Goal: Task Accomplishment & Management: Manage account settings

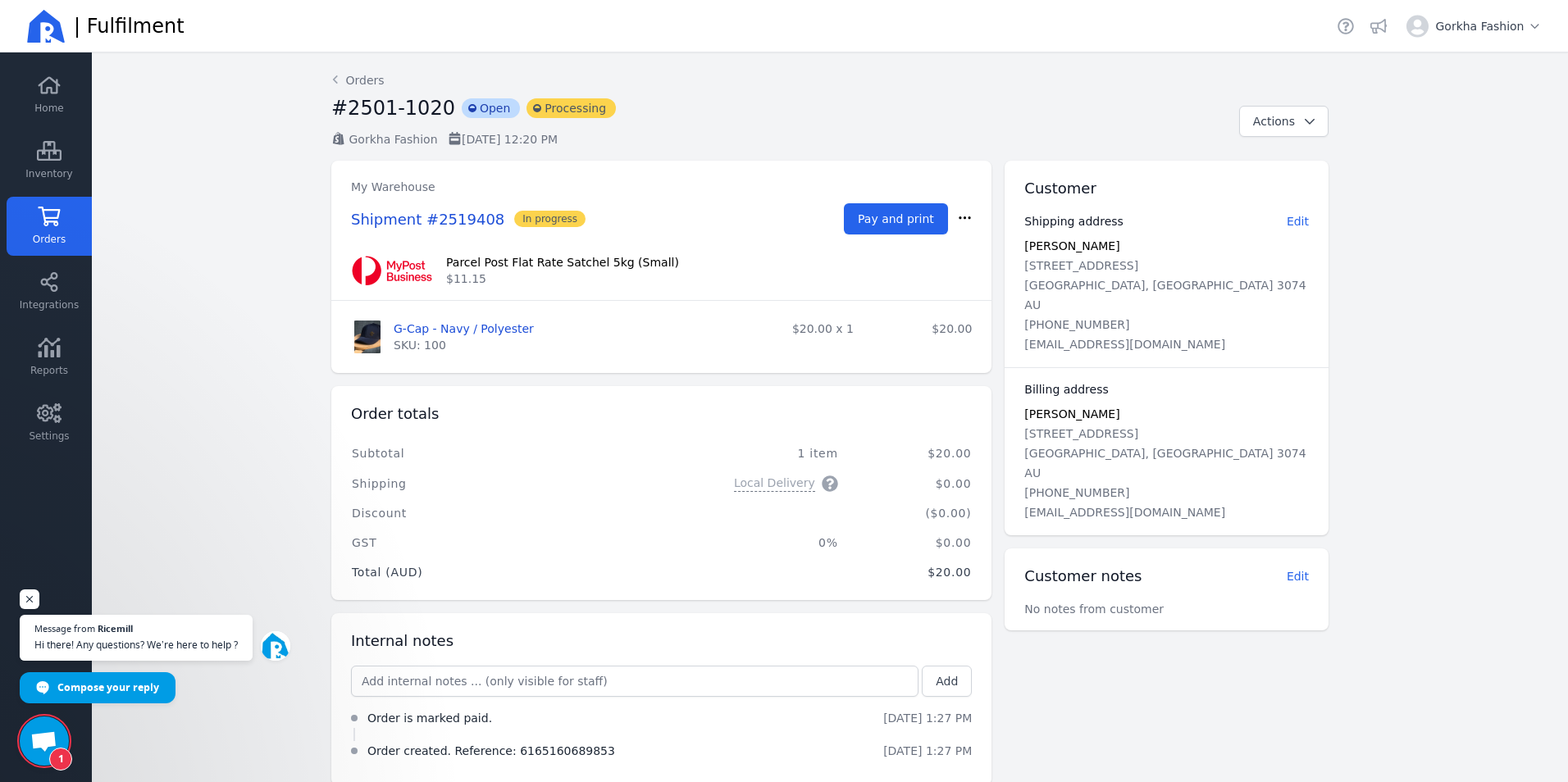
click at [49, 245] on span "Orders" at bounding box center [50, 239] width 33 height 13
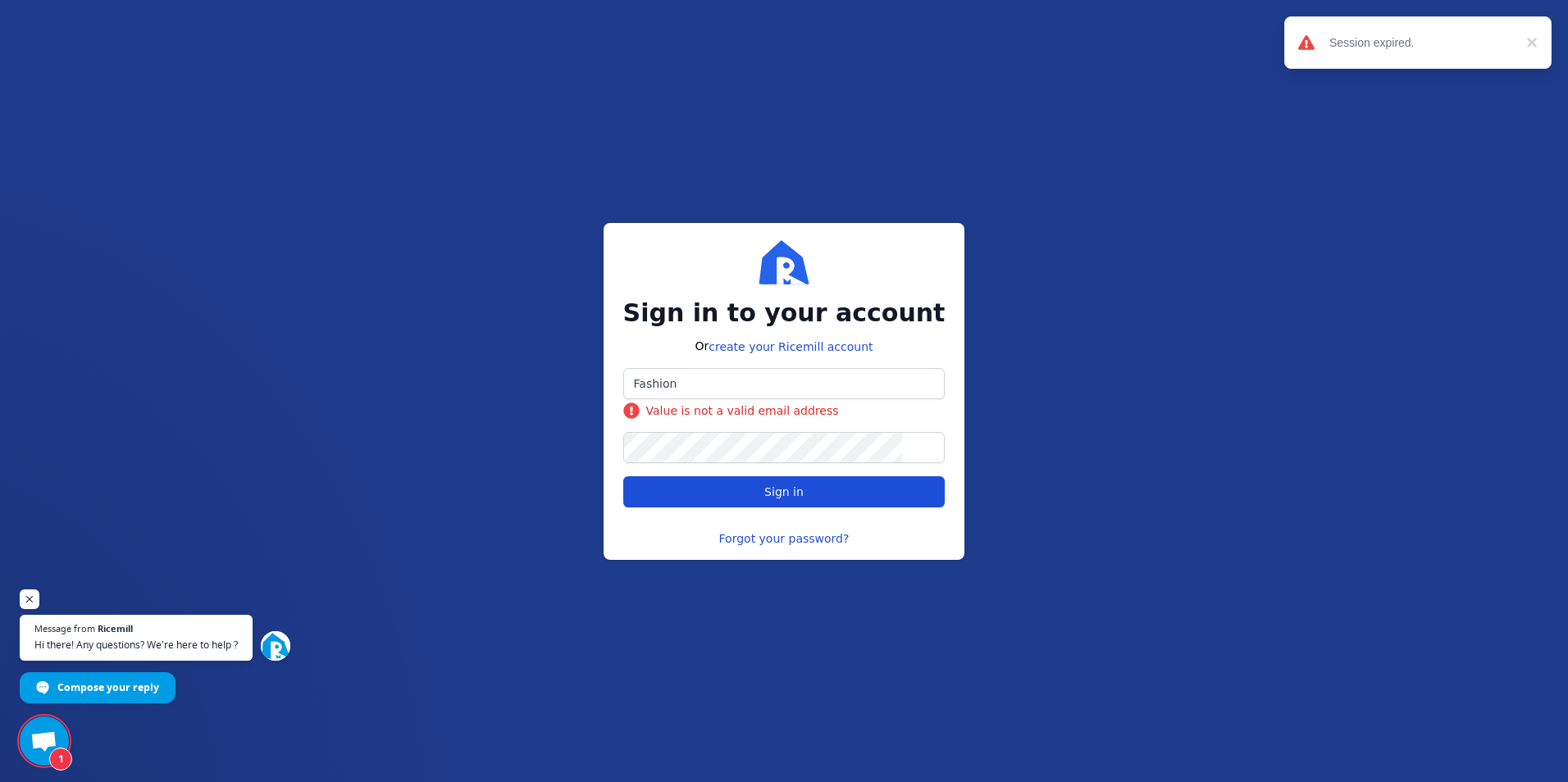
click at [740, 487] on span "Sign in" at bounding box center [784, 491] width 294 height 17
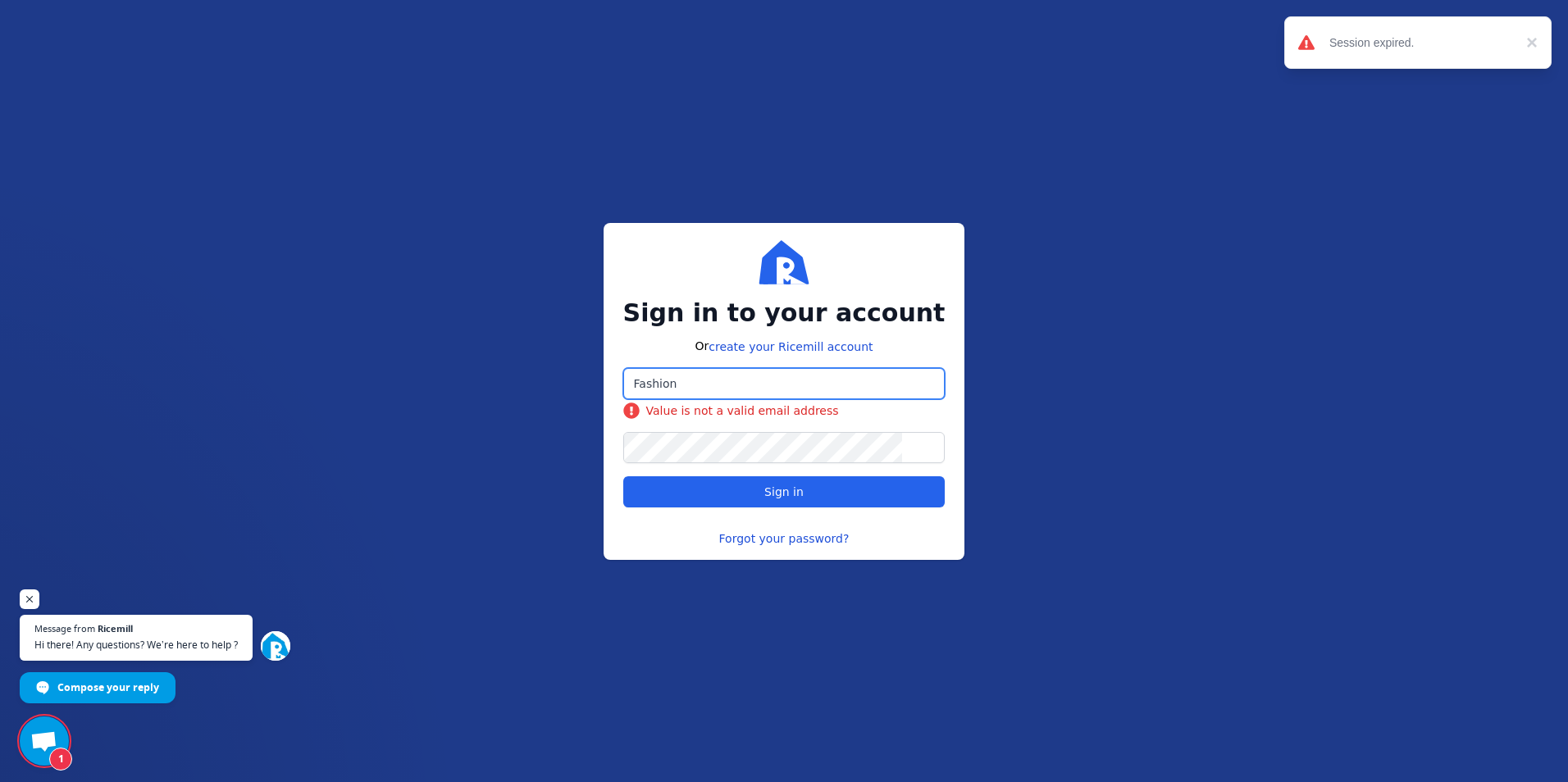
click at [721, 383] on input "Fashion" at bounding box center [784, 383] width 321 height 29
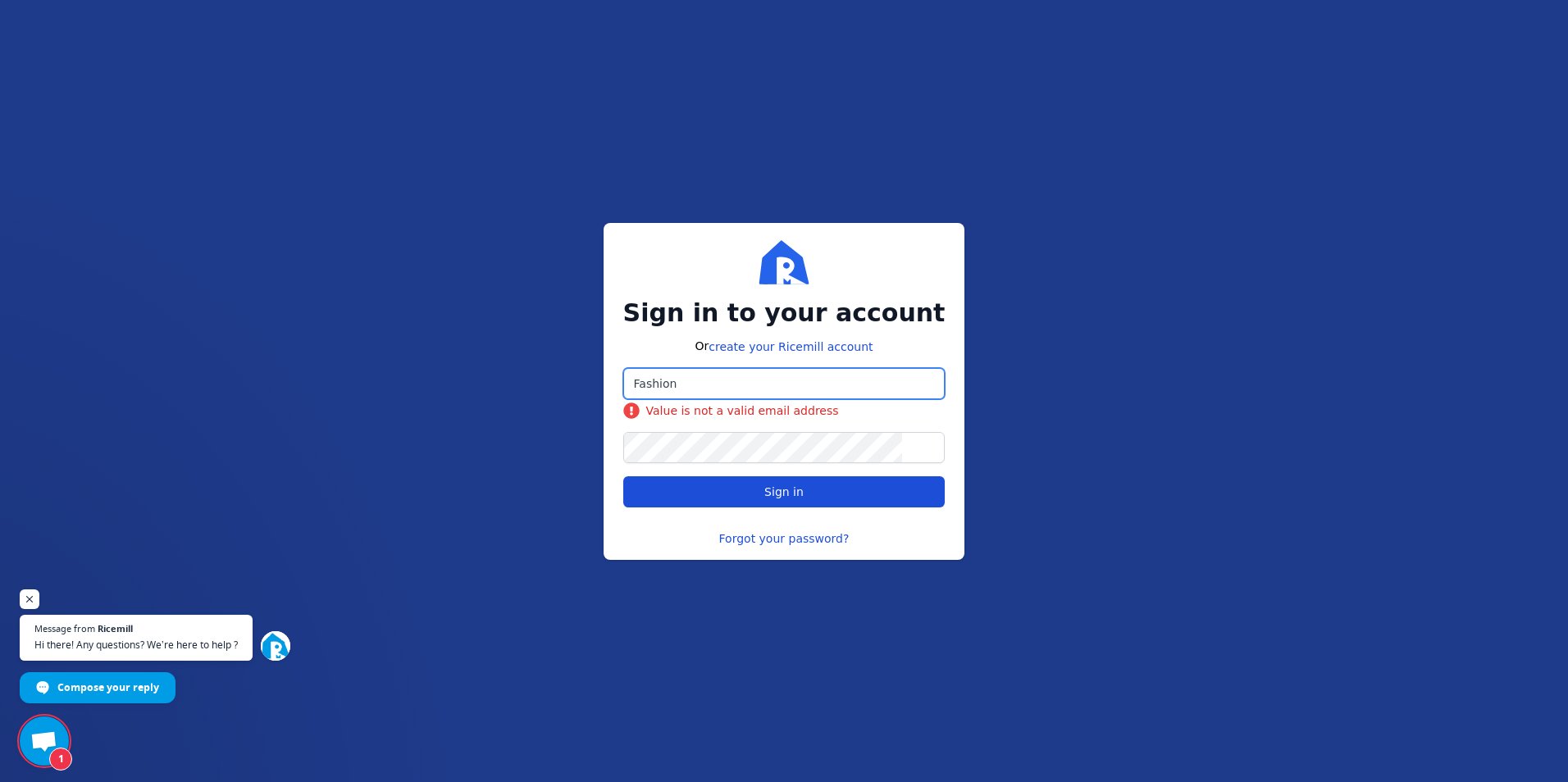
click at [734, 490] on span "Sign in" at bounding box center [784, 491] width 294 height 17
click at [499, 431] on div "Sign in to your account Or create your Ricemill account Fashion Value is not a …" at bounding box center [784, 391] width 1568 height 782
drag, startPoint x: 696, startPoint y: 384, endPoint x: 653, endPoint y: 384, distance: 43.0
click at [653, 384] on input "Fashion" at bounding box center [784, 383] width 321 height 29
type input "[DOMAIN_NAME][EMAIL_ADDRESS][DOMAIN_NAME]"
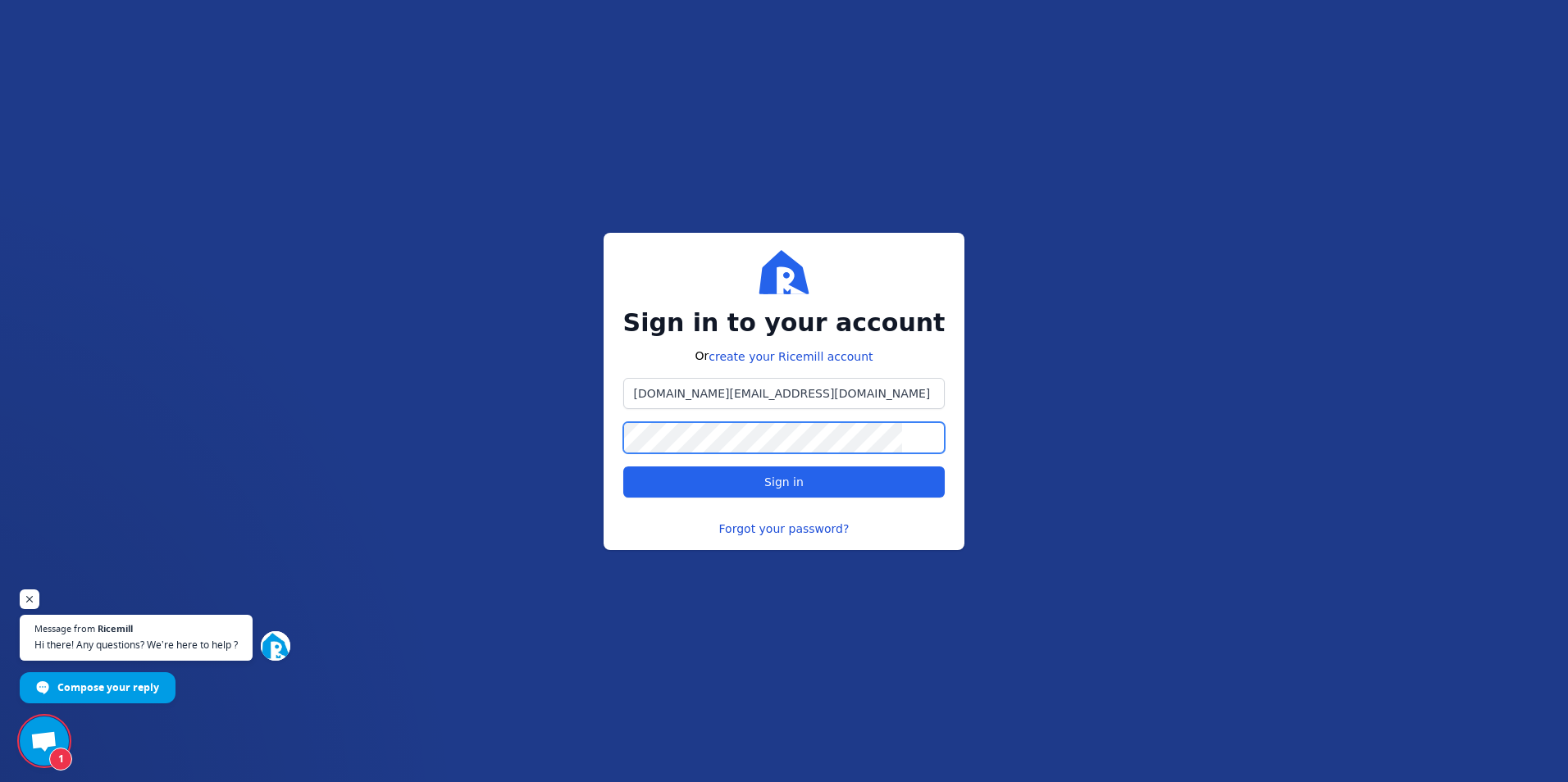
click at [753, 455] on div "[DOMAIN_NAME][EMAIL_ADDRESS][DOMAIN_NAME] Sign in" at bounding box center [784, 438] width 322 height 120
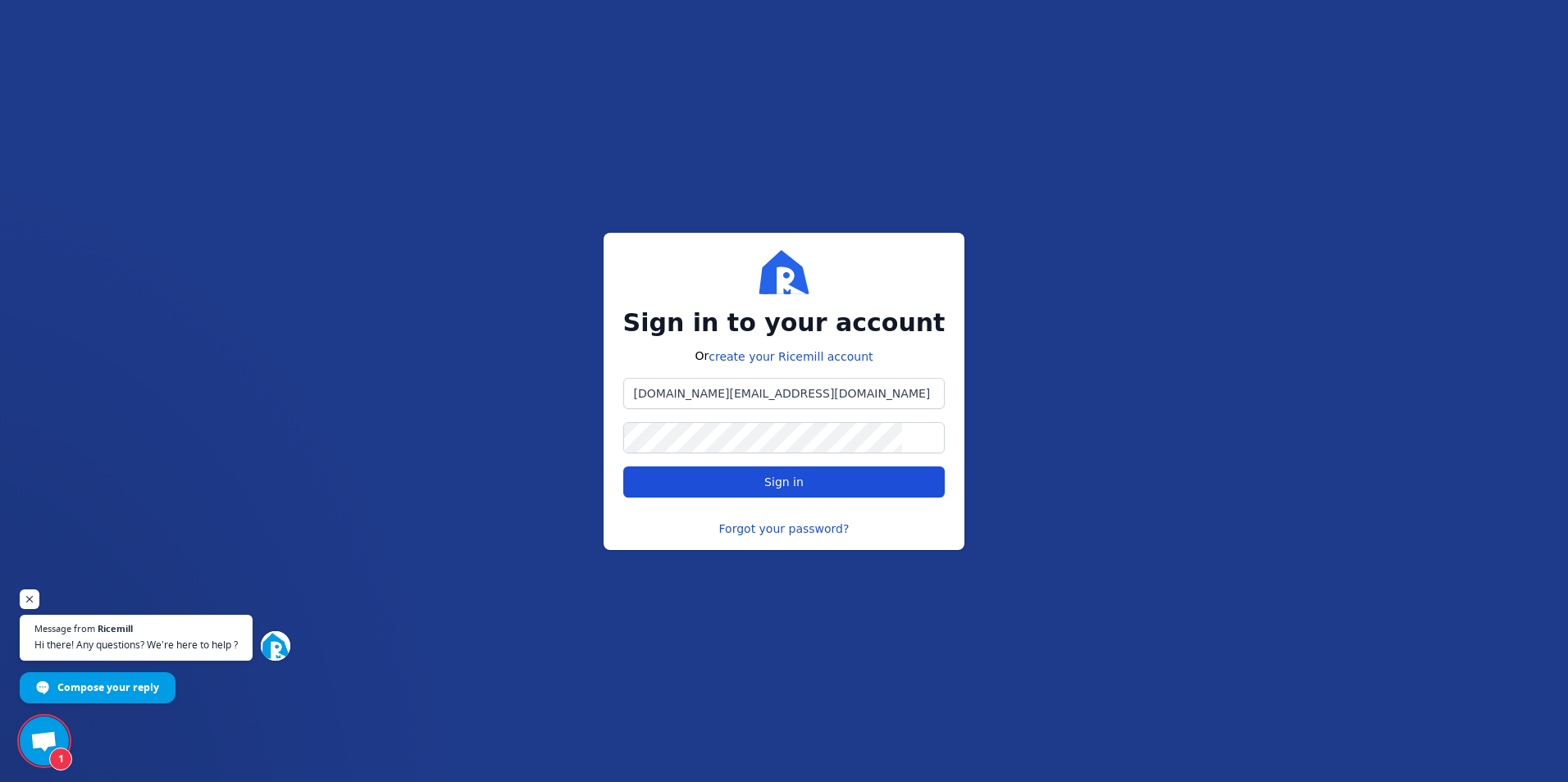
click at [667, 488] on span "Sign in" at bounding box center [784, 482] width 294 height 17
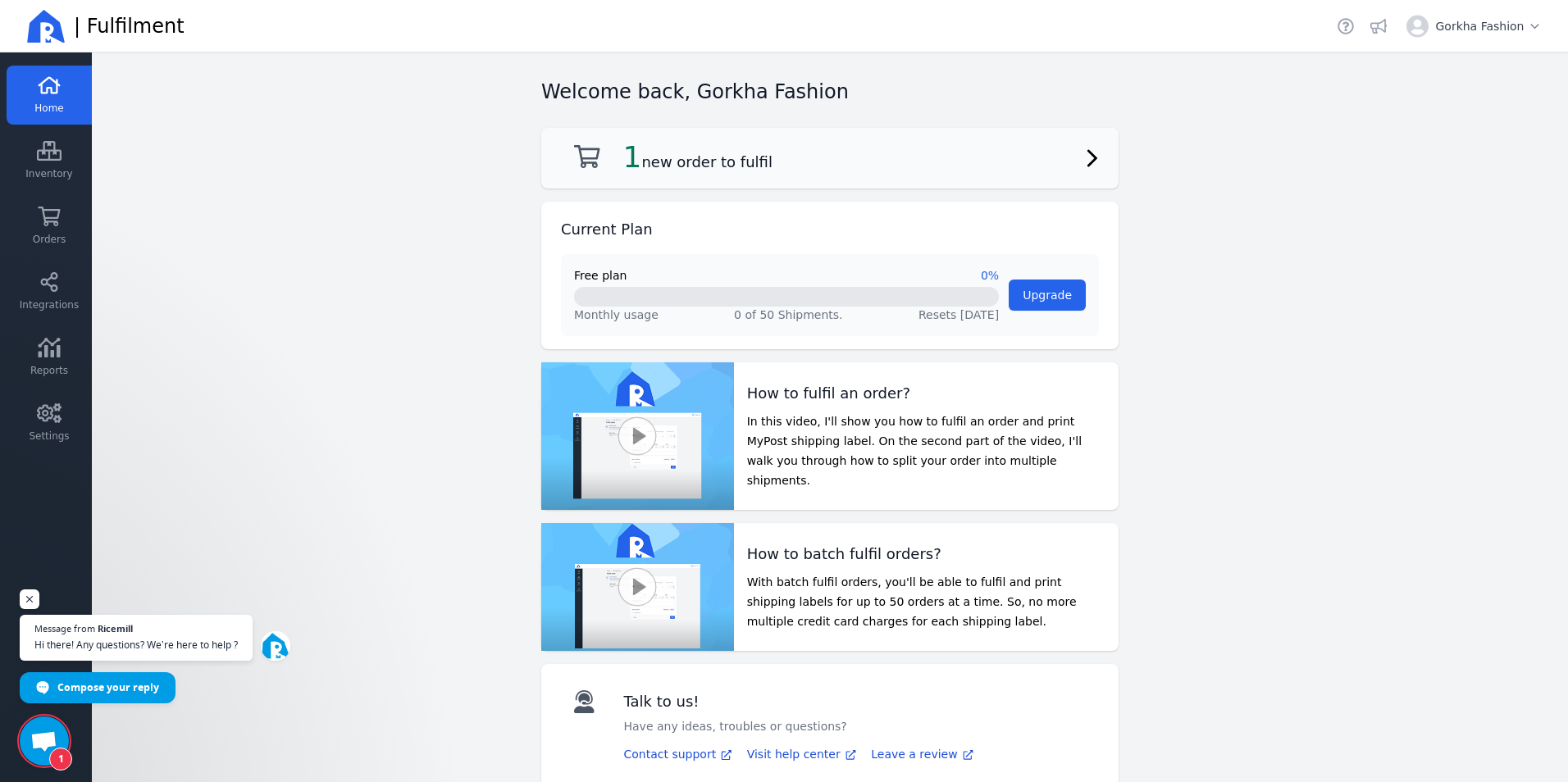
click at [789, 147] on div "1 new order to fulfil" at bounding box center [830, 158] width 538 height 34
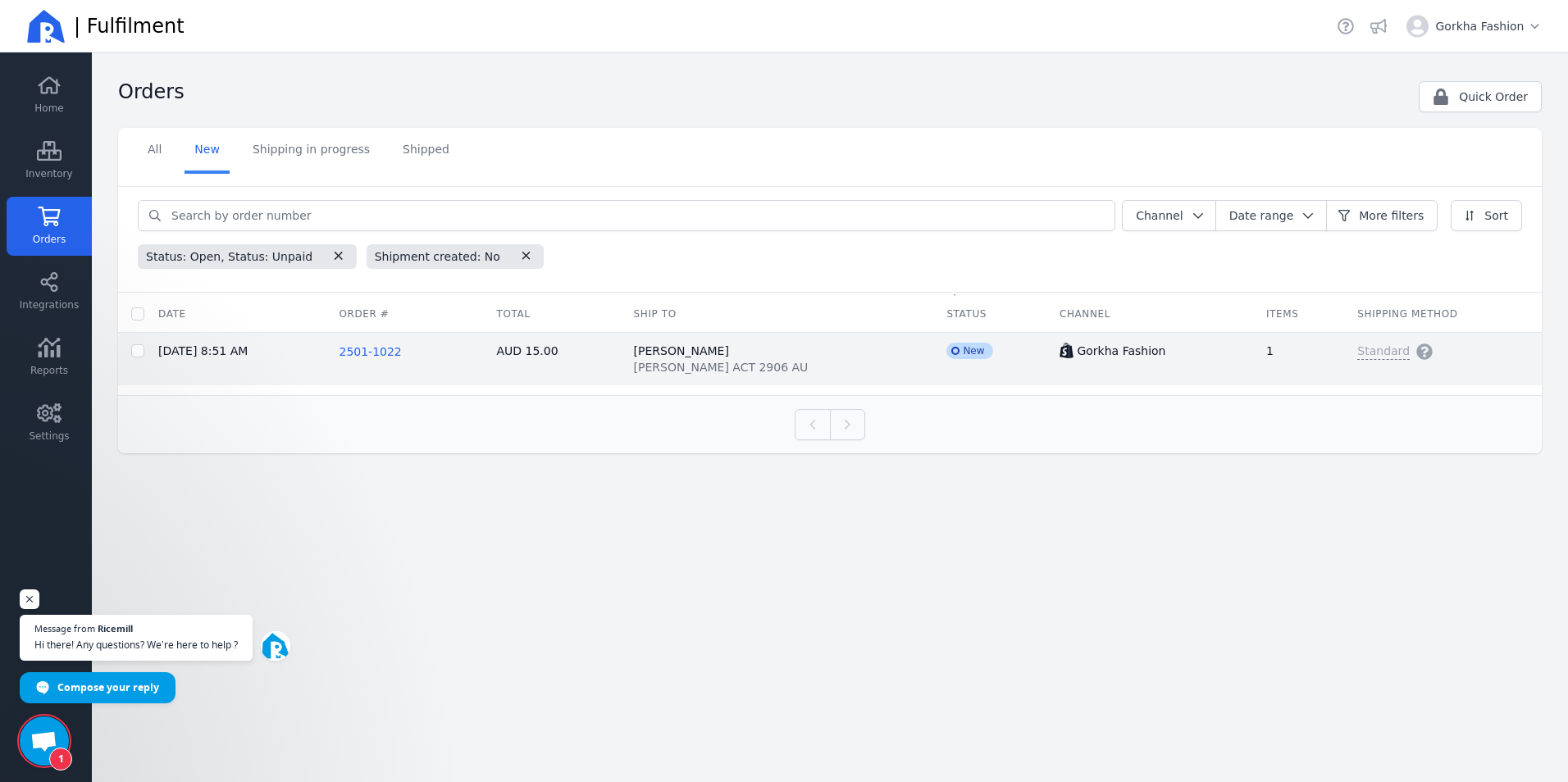
click at [395, 354] on span "2501-1022" at bounding box center [370, 351] width 62 height 13
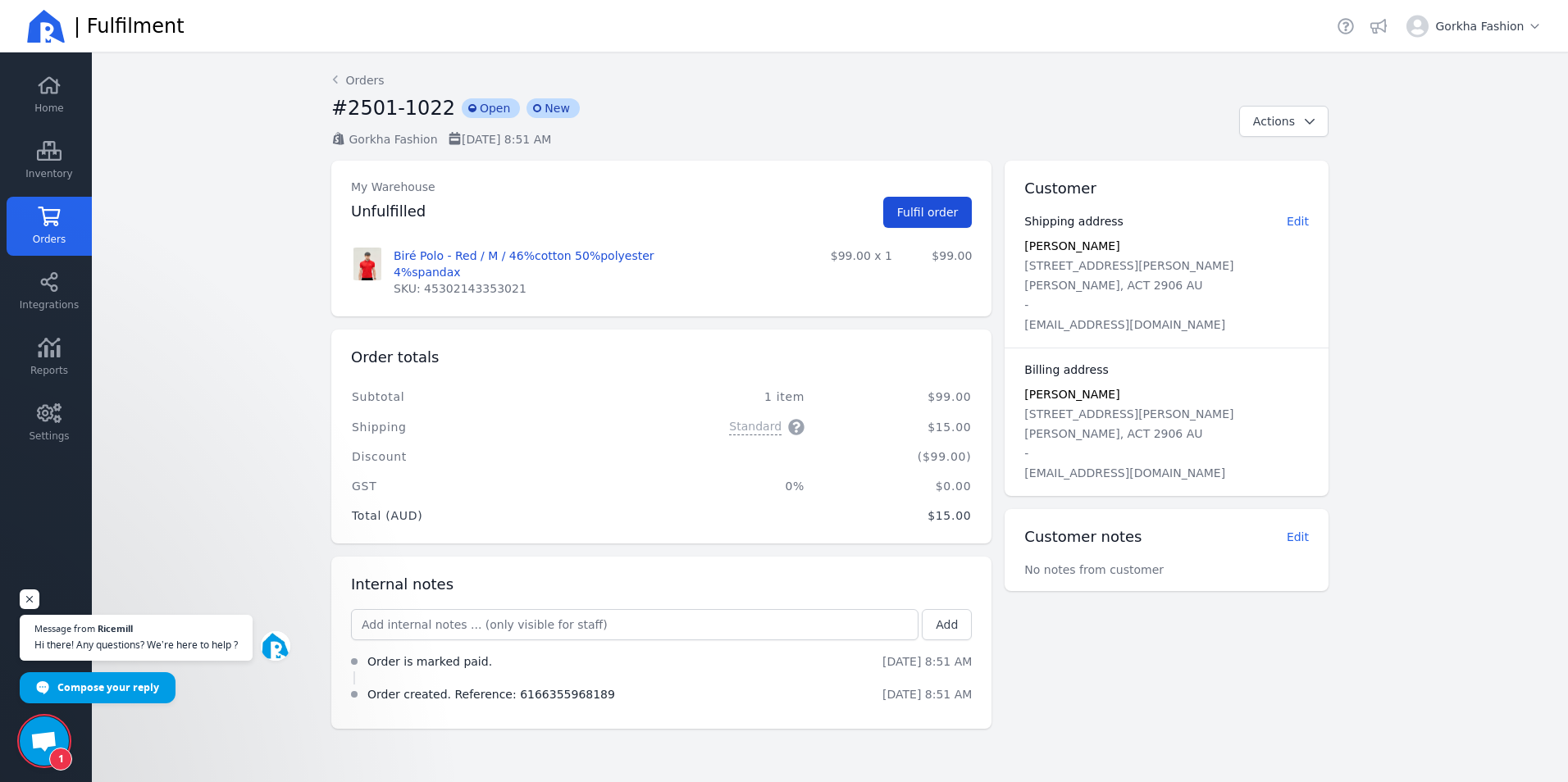
click at [915, 217] on span "Fulfil order" at bounding box center [927, 212] width 61 height 13
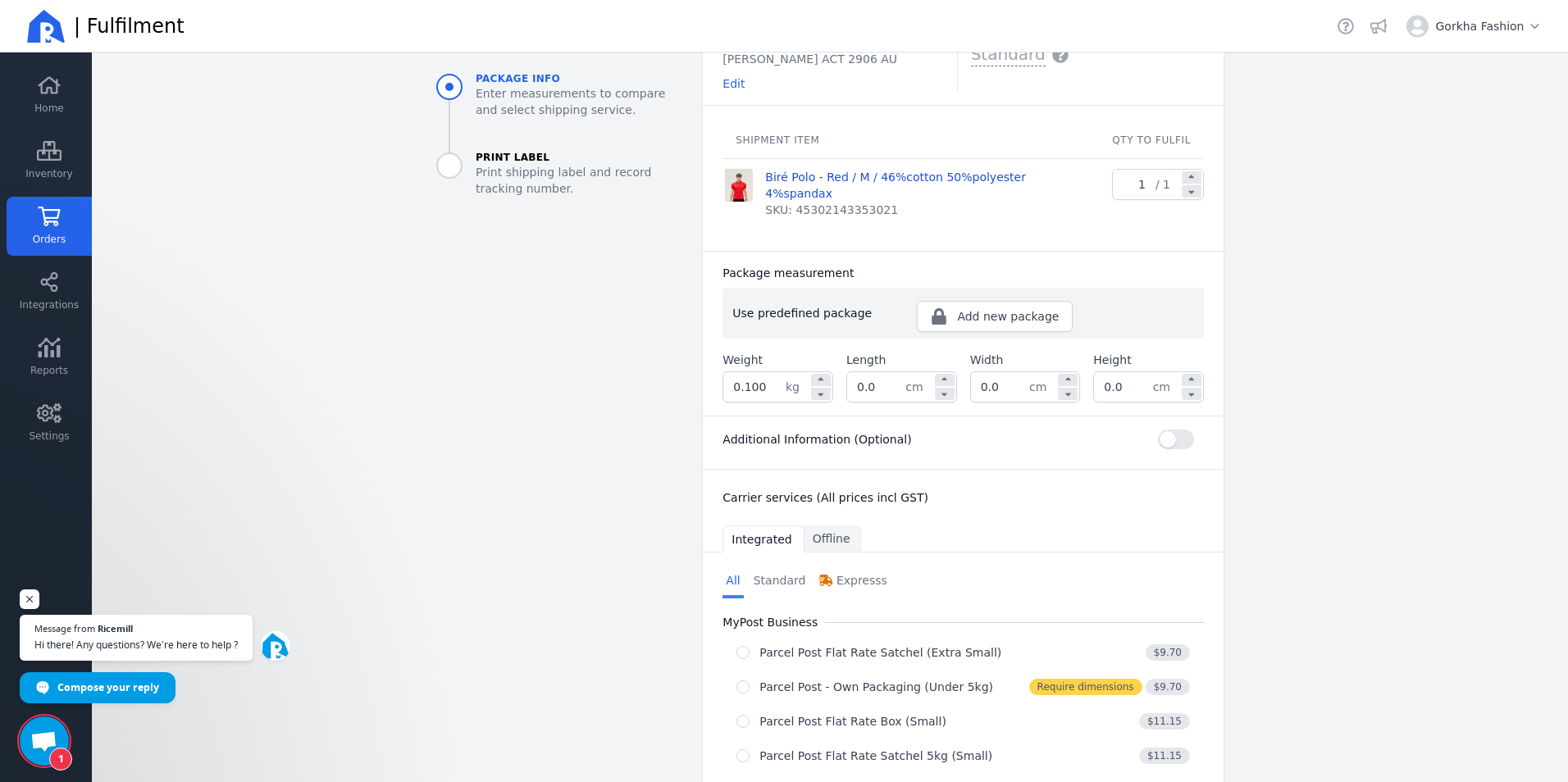
scroll to position [246, 0]
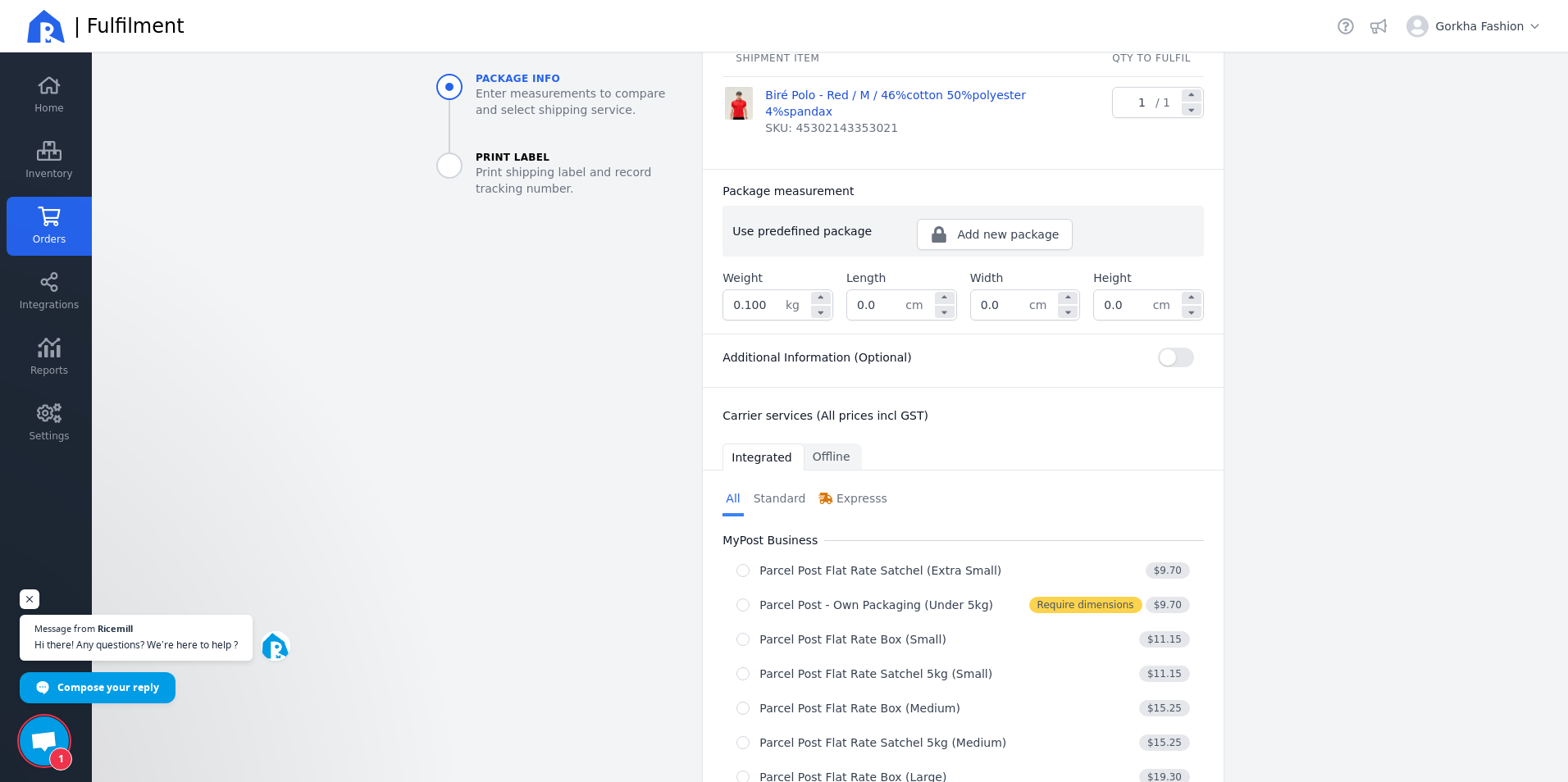
click at [774, 291] on input "0.100" at bounding box center [755, 305] width 62 height 29
click at [931, 352] on div "Additional Information (Optional) Shipping instructions optional Your reference…" at bounding box center [963, 360] width 521 height 54
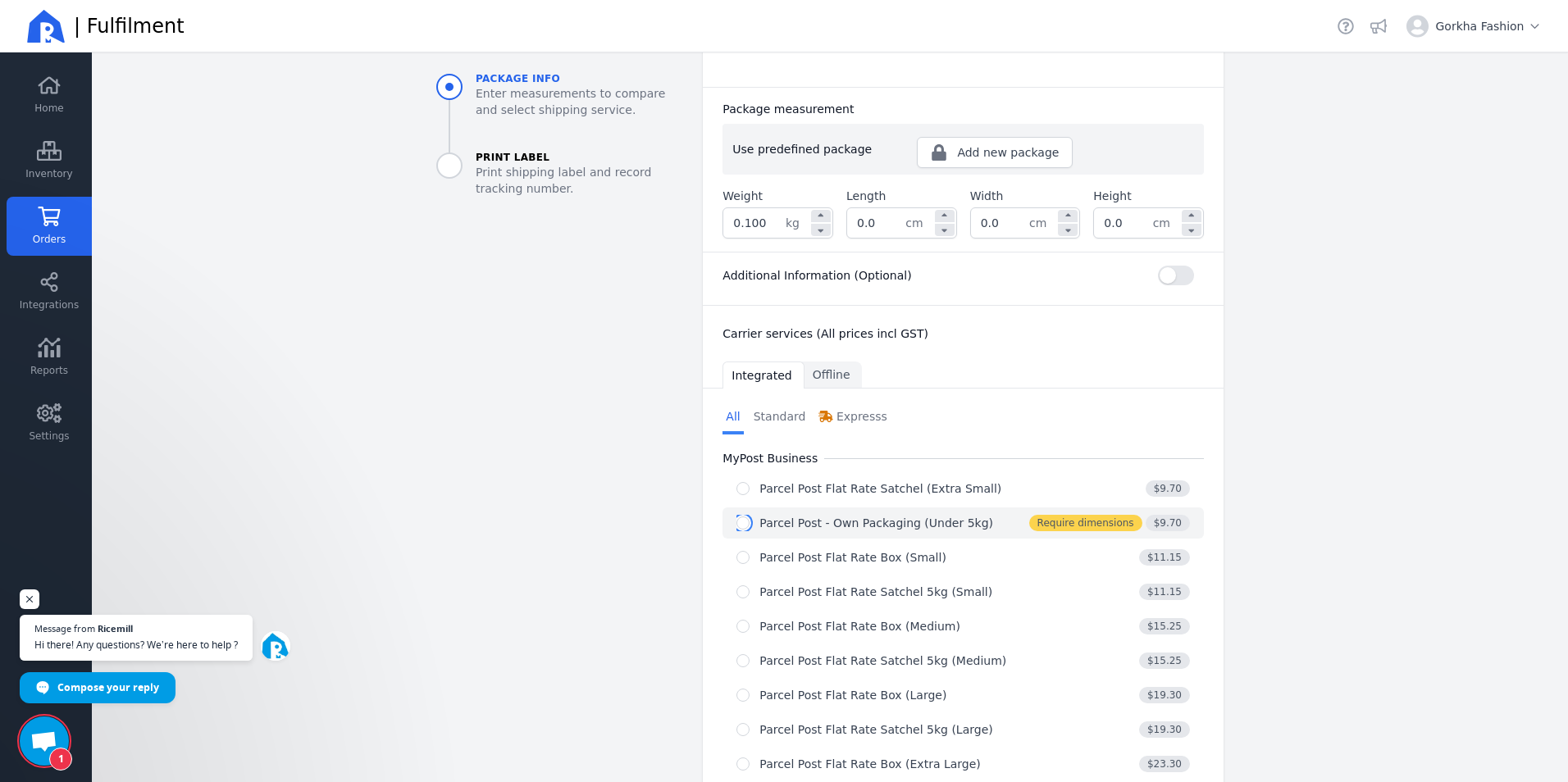
click at [742, 517] on input "radio" at bounding box center [742, 523] width 13 height 13
radio input "true"
select select "0"
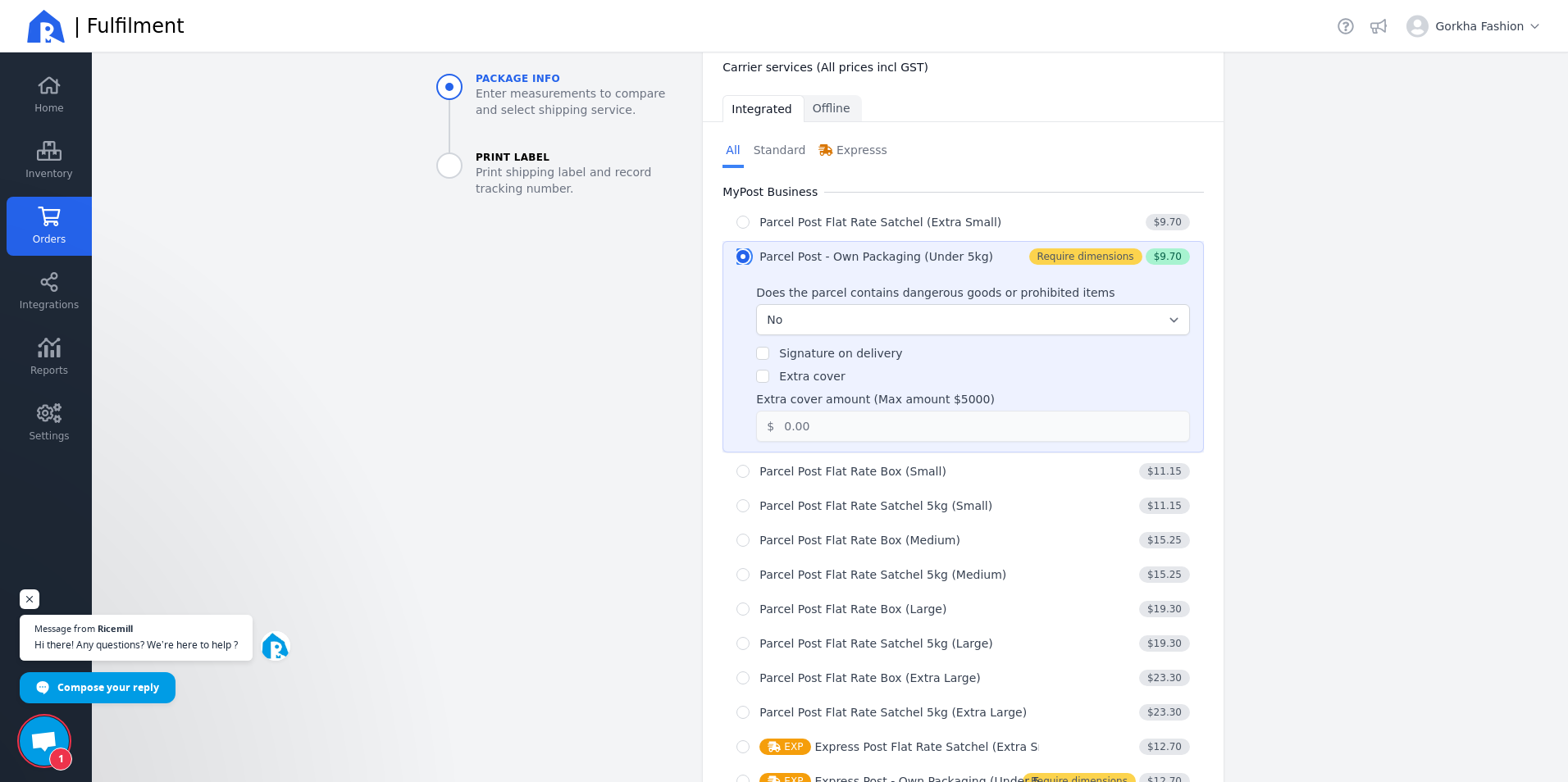
scroll to position [631, 0]
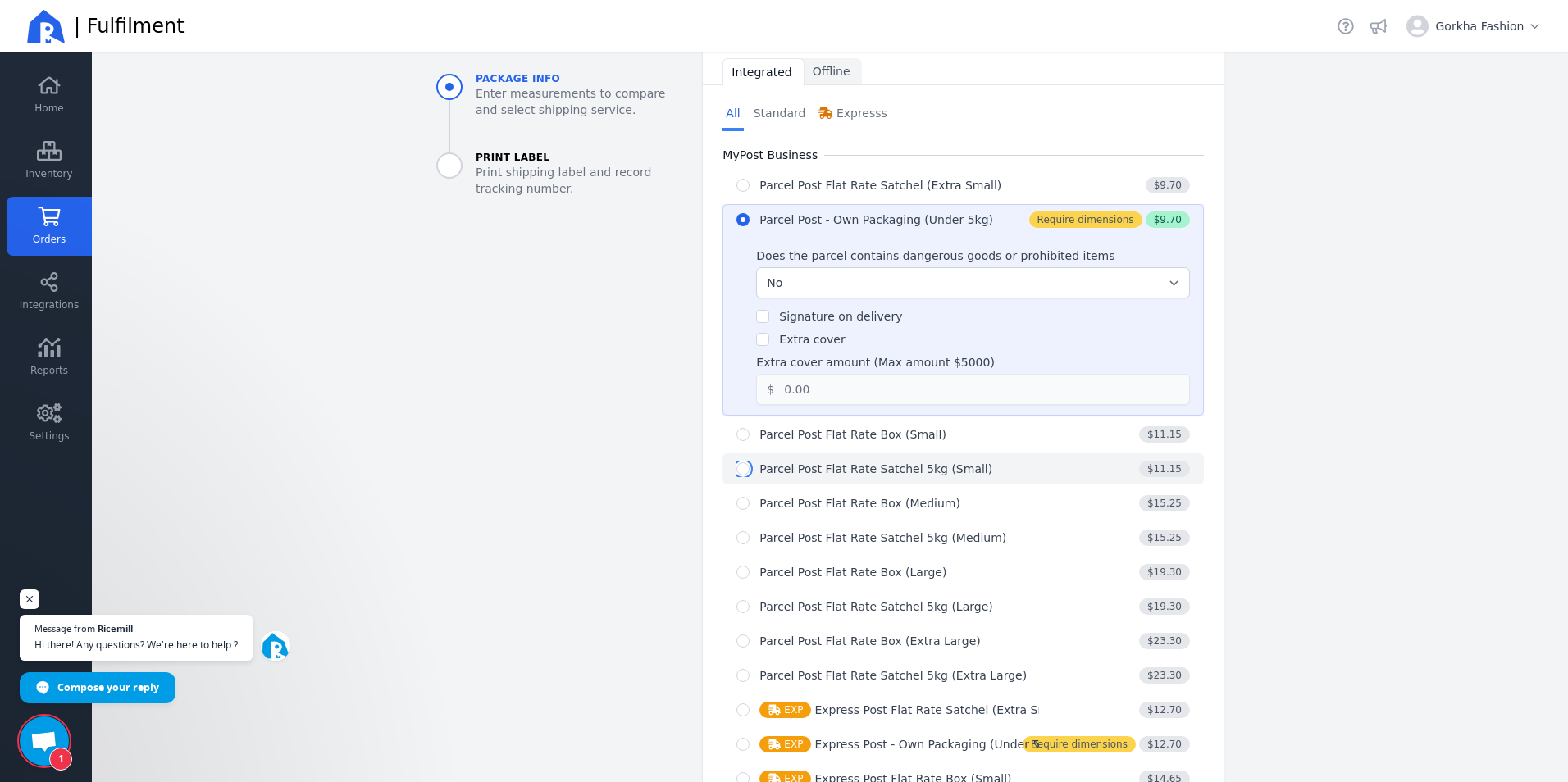
click at [739, 462] on input "radio" at bounding box center [742, 468] width 13 height 13
radio input "true"
radio input "false"
radio input "true"
select select "0"
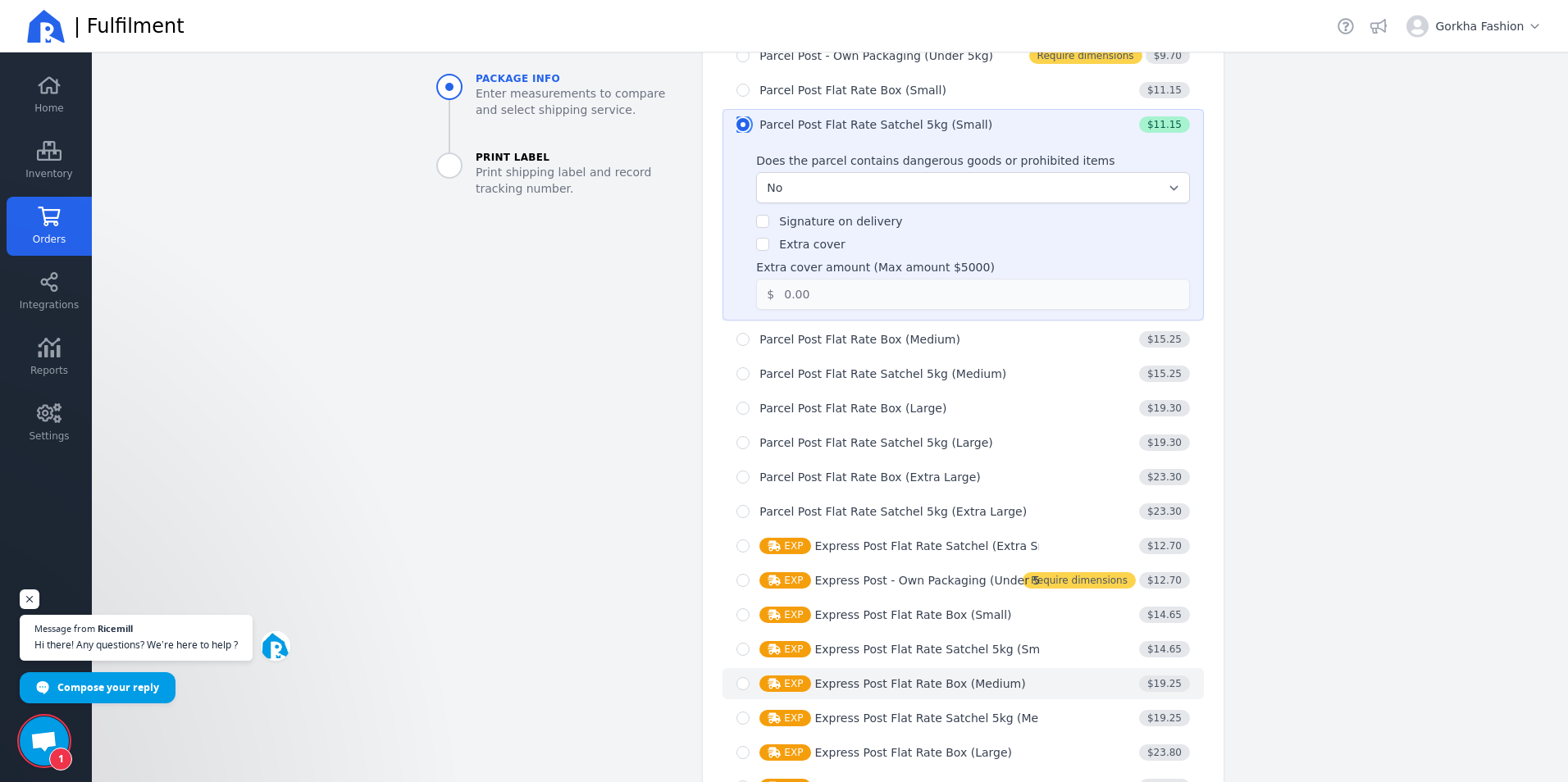
scroll to position [959, 0]
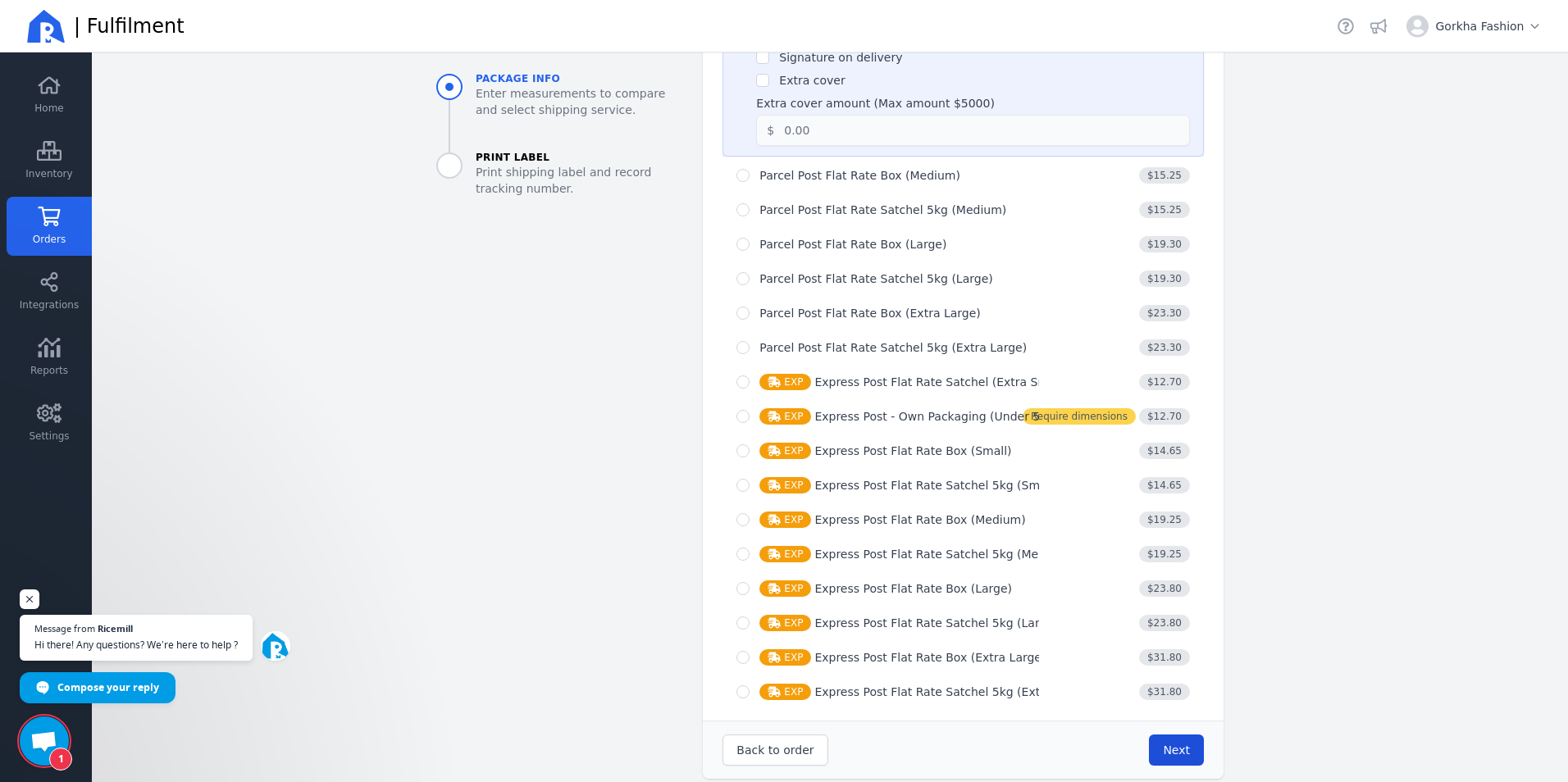
click at [1174, 744] on span "Next" at bounding box center [1176, 750] width 27 height 13
type input "0.0"
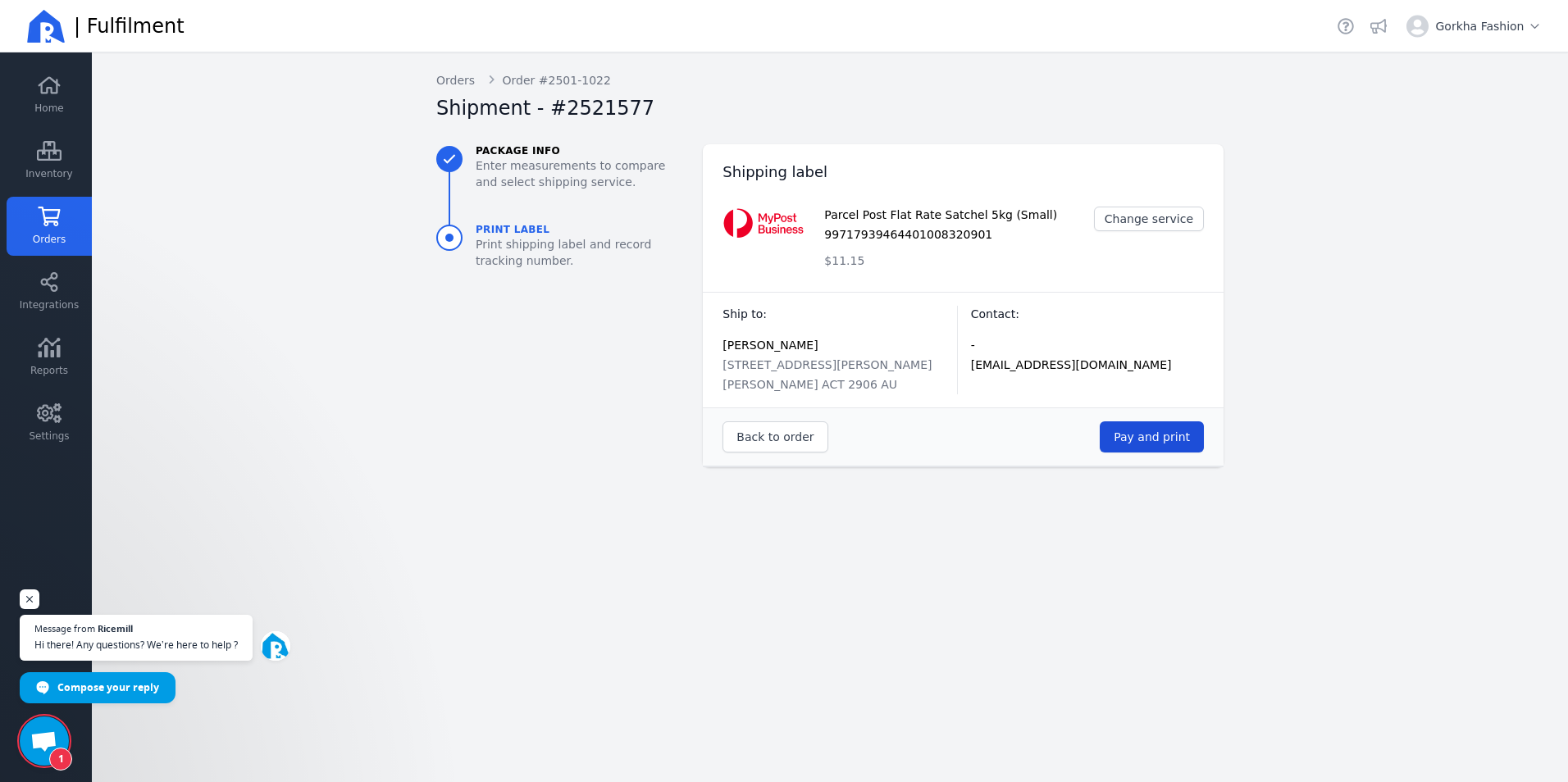
click at [1174, 436] on span "Pay and print" at bounding box center [1152, 436] width 76 height 13
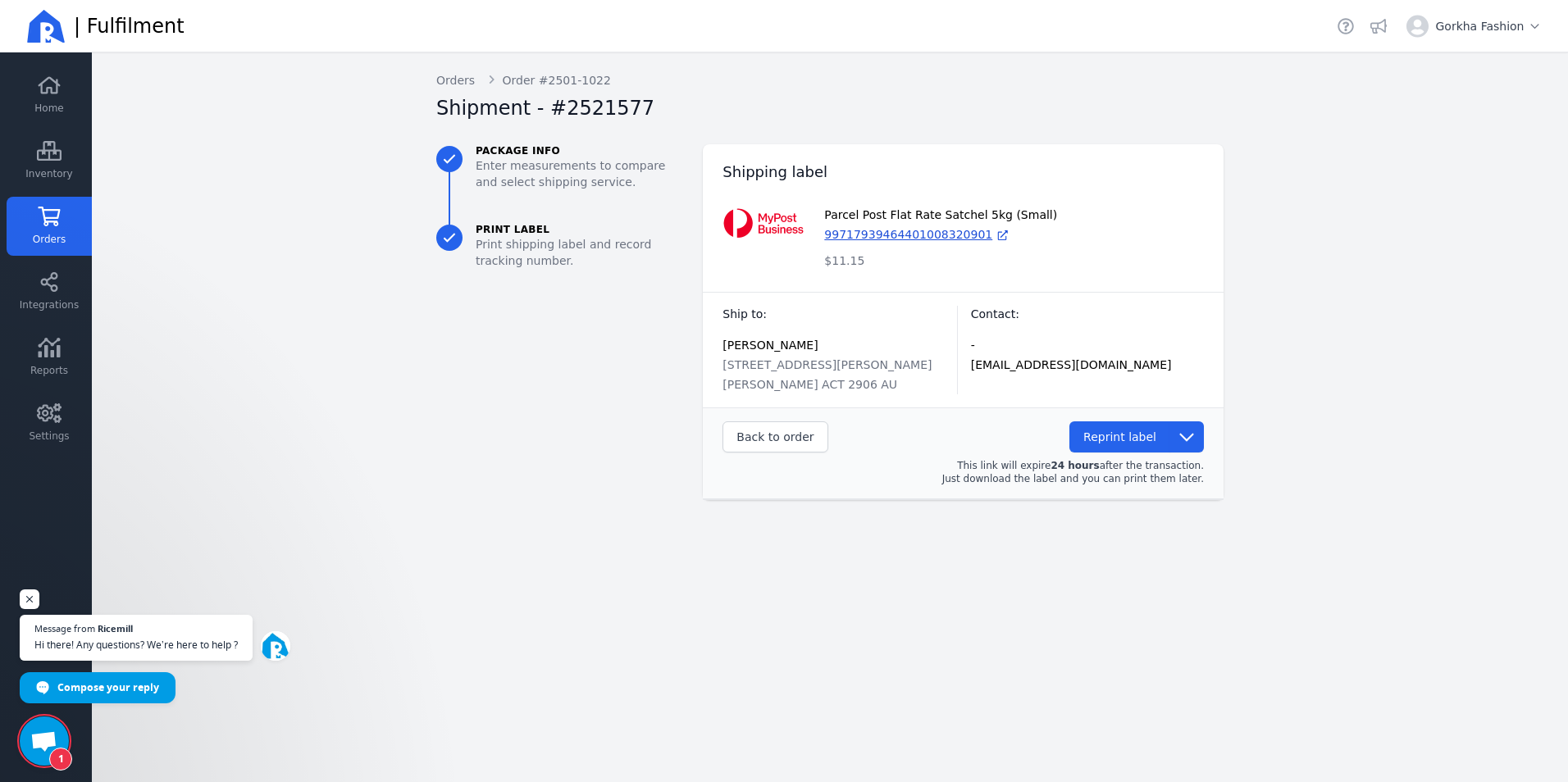
click at [39, 228] on link "Orders" at bounding box center [49, 226] width 85 height 59
